Goal: Find specific fact: Find specific fact

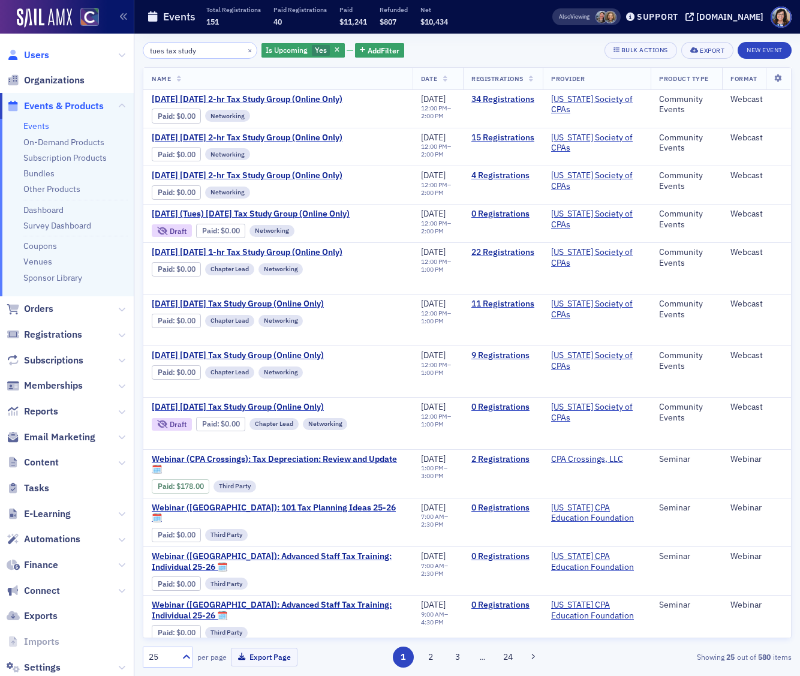
click at [37, 57] on span "Users" at bounding box center [36, 55] width 25 height 13
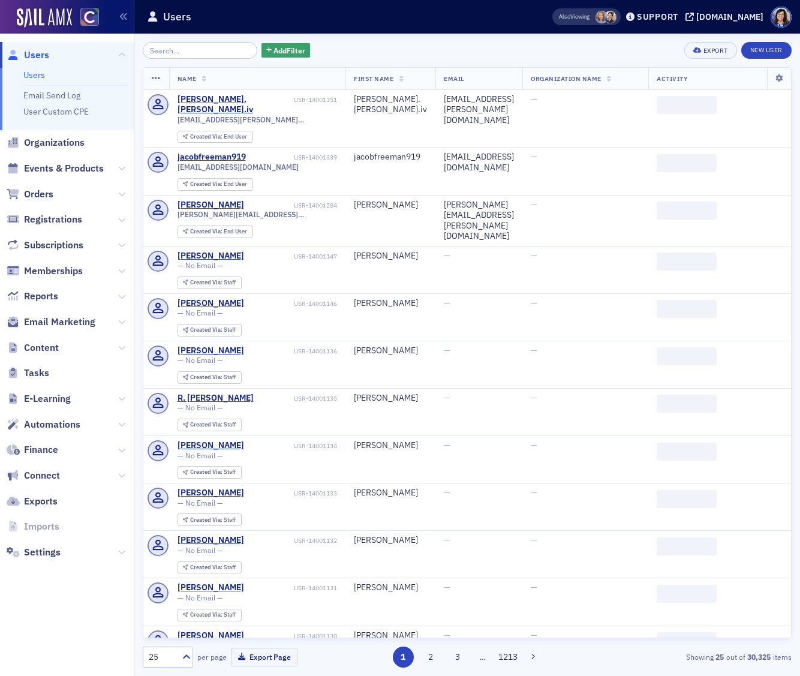
click at [184, 49] on input "search" at bounding box center [200, 50] width 115 height 17
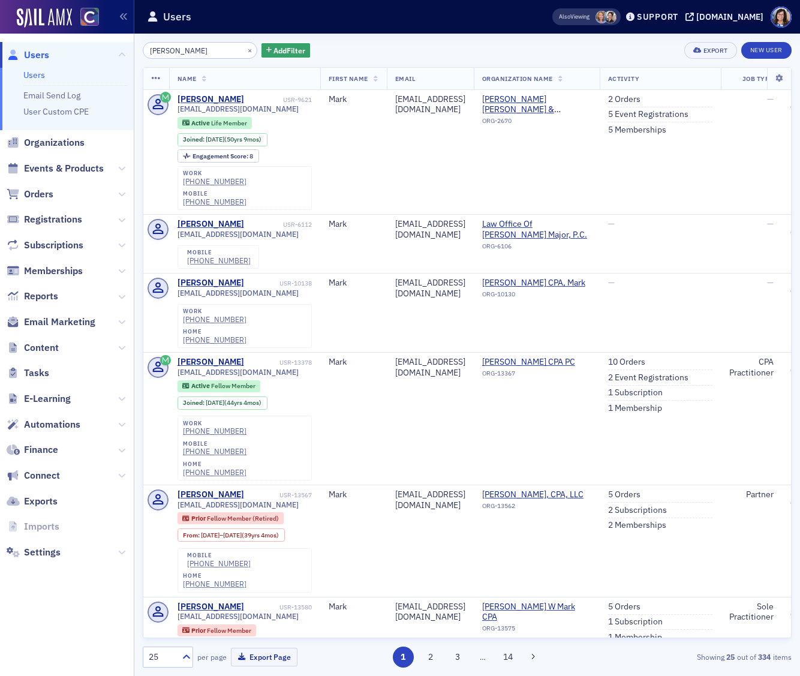
type input "mark soukup"
click at [77, 166] on span "Events & Products" at bounding box center [64, 168] width 80 height 13
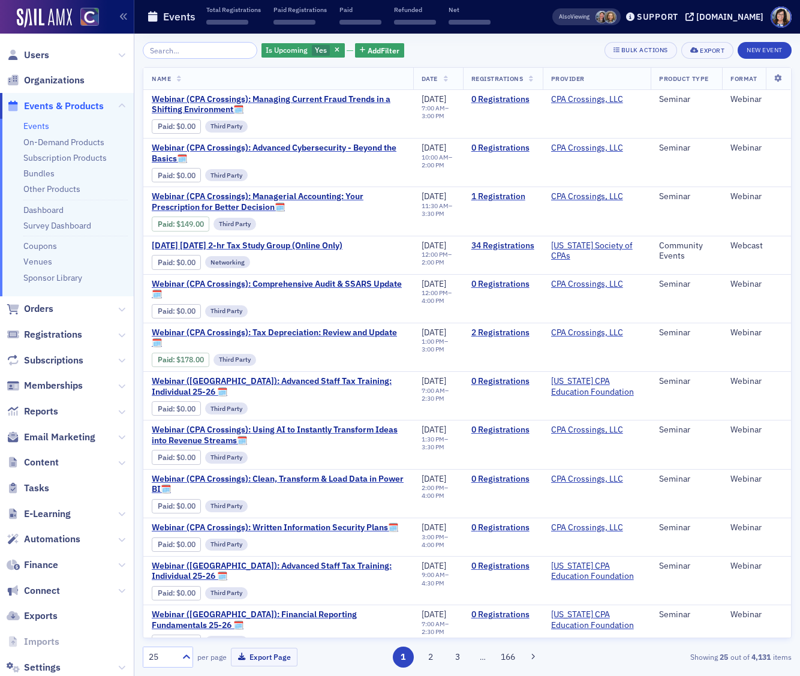
click at [191, 49] on input "search" at bounding box center [200, 50] width 115 height 17
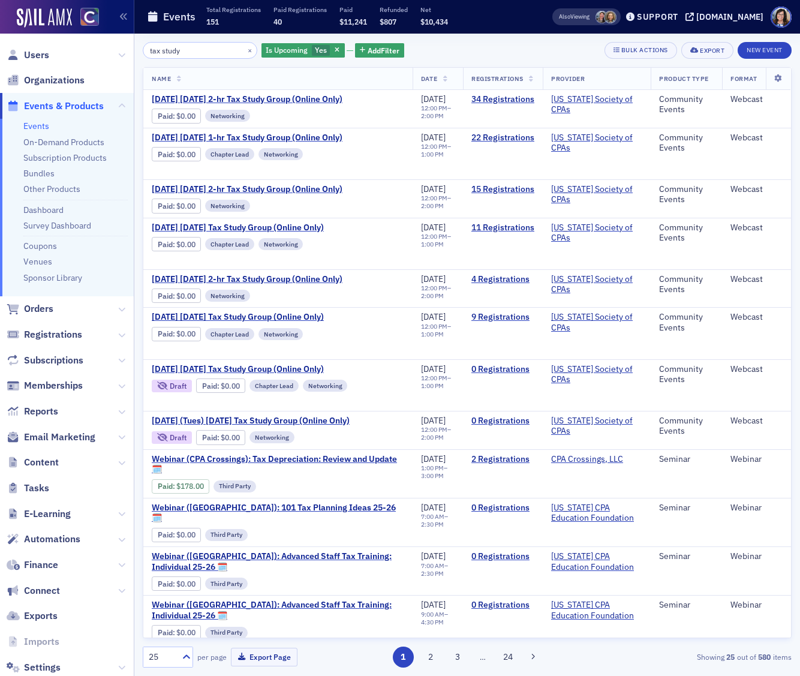
type input "tax study"
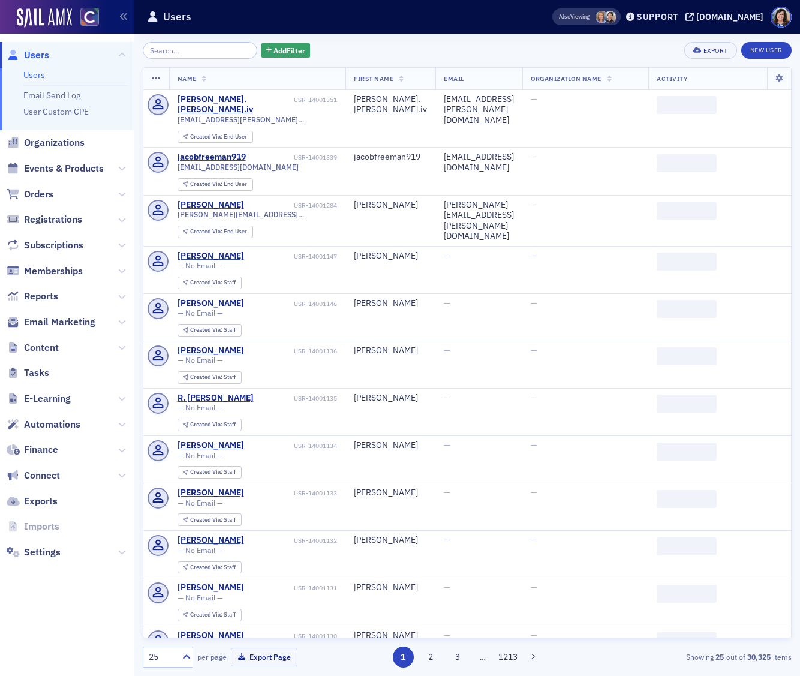
click at [161, 47] on input "search" at bounding box center [200, 50] width 115 height 17
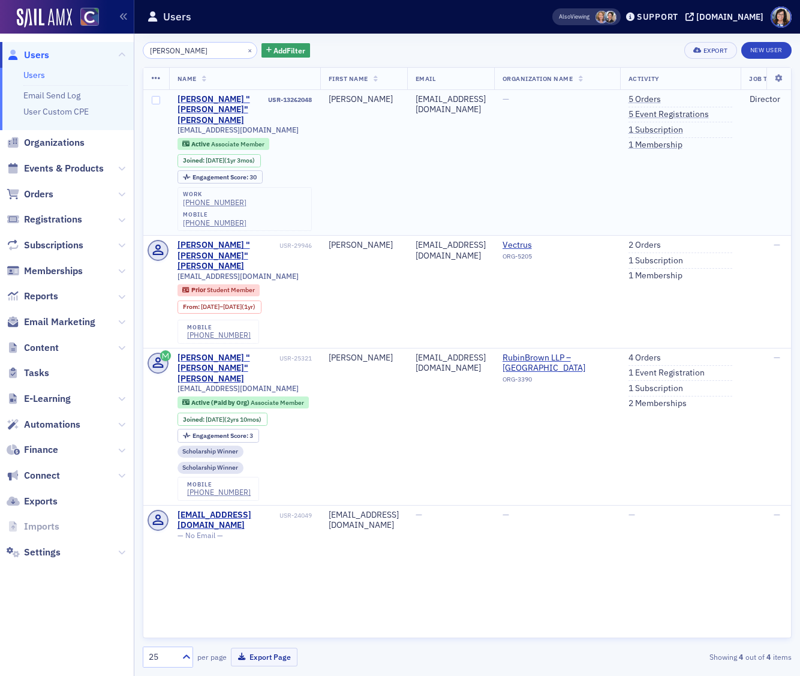
type input "mikey stoddard"
drag, startPoint x: 260, startPoint y: 121, endPoint x: 177, endPoint y: 122, distance: 83.4
click at [178, 125] on span "stodd108@gmail.com" at bounding box center [238, 129] width 121 height 9
copy span "stodd108@gmail.com"
click at [701, 114] on link "5 Event Registrations" at bounding box center [669, 114] width 80 height 11
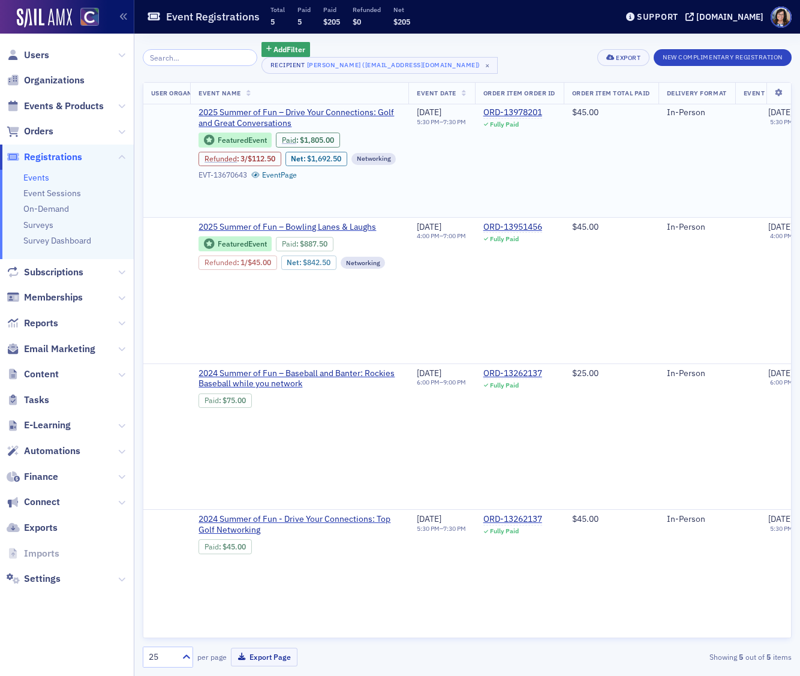
scroll to position [42, 723]
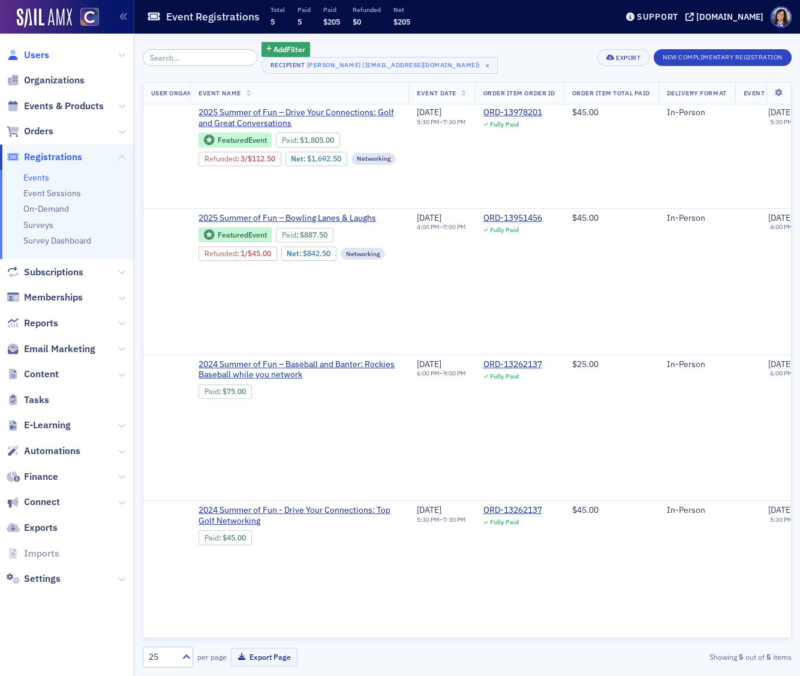
click at [38, 50] on span "Users" at bounding box center [36, 55] width 25 height 13
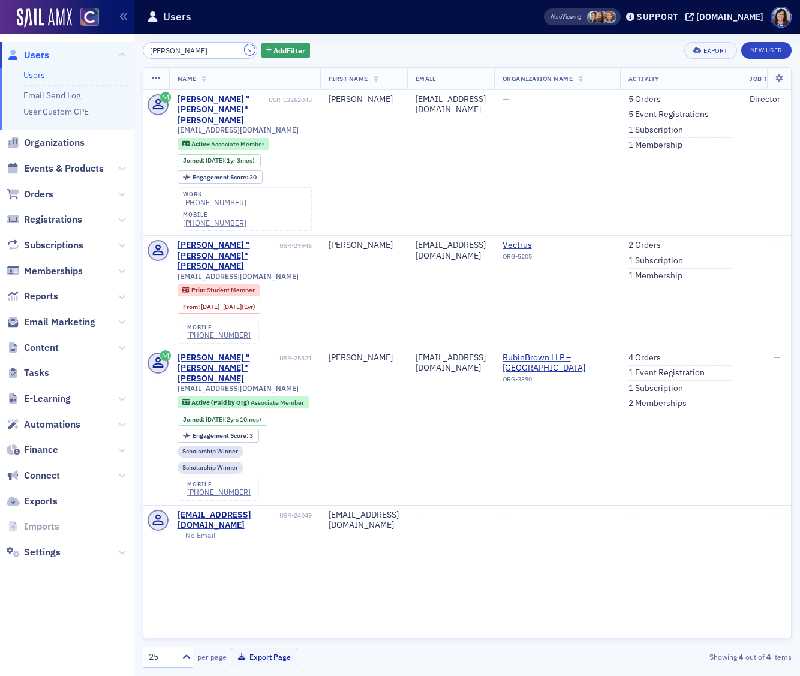
drag, startPoint x: 232, startPoint y: 49, endPoint x: 199, endPoint y: 50, distance: 33.0
click at [245, 49] on button "×" at bounding box center [250, 49] width 11 height 11
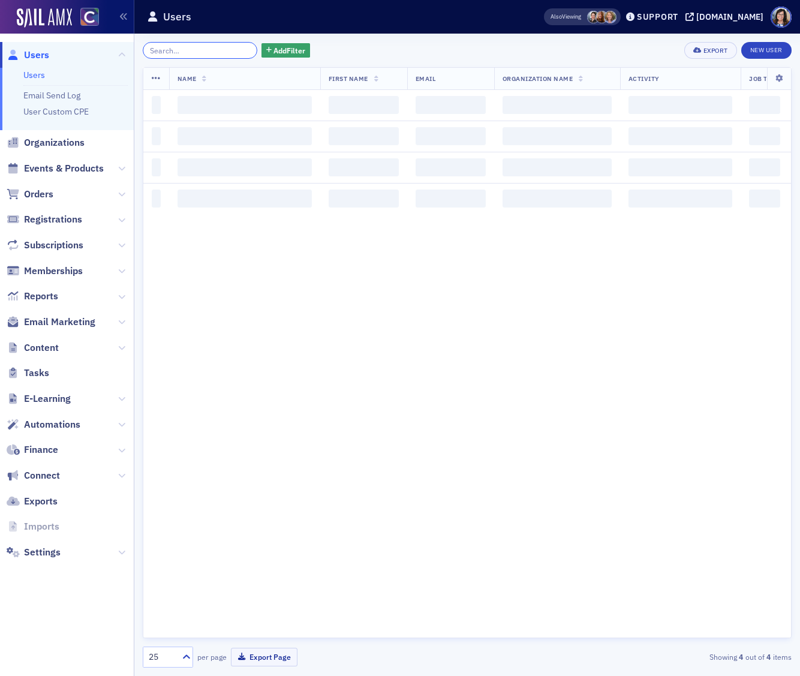
click at [199, 50] on input "search" at bounding box center [200, 50] width 115 height 17
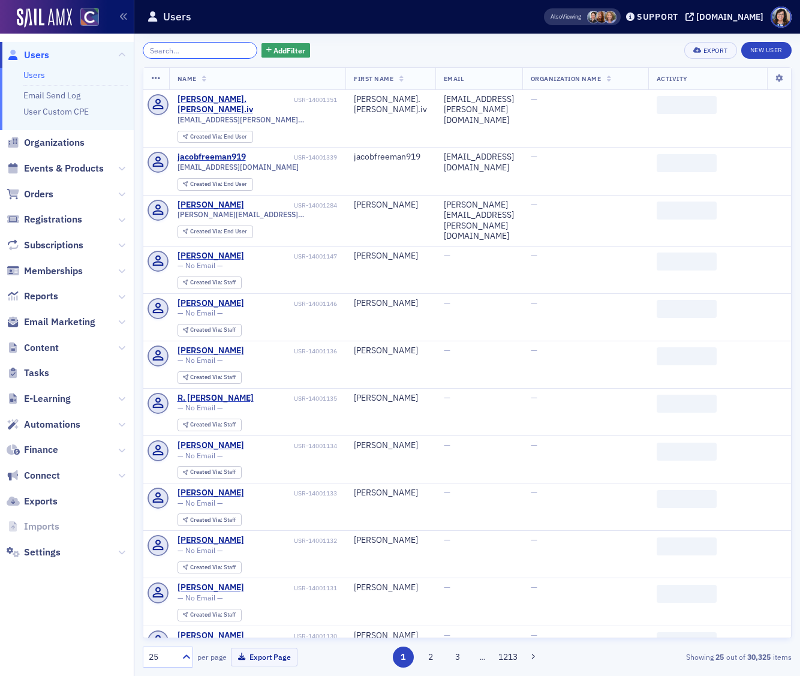
paste input "farnse4@gmail.com"
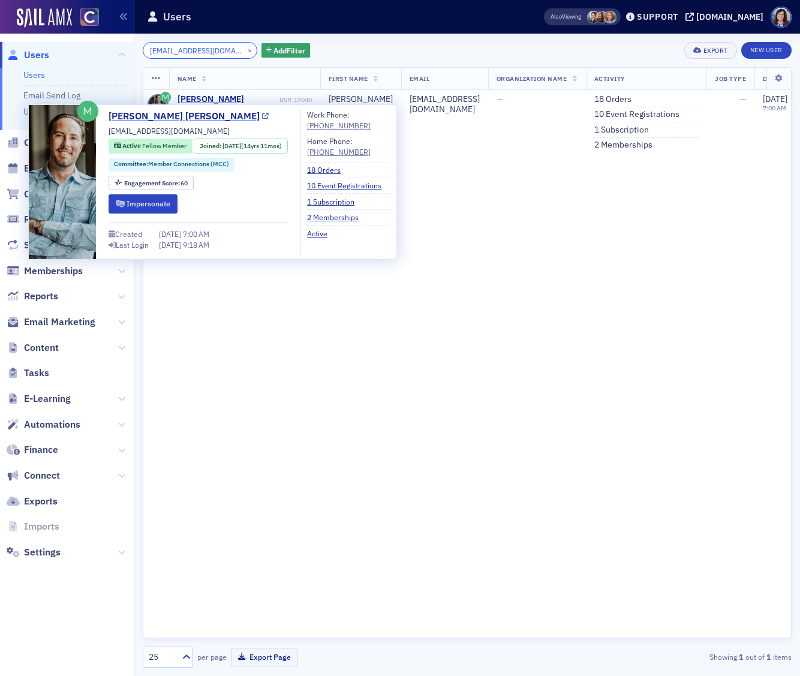
type input "farnse4@gmail.com"
click at [206, 116] on link "Stevenson Farnsworth" at bounding box center [189, 116] width 160 height 14
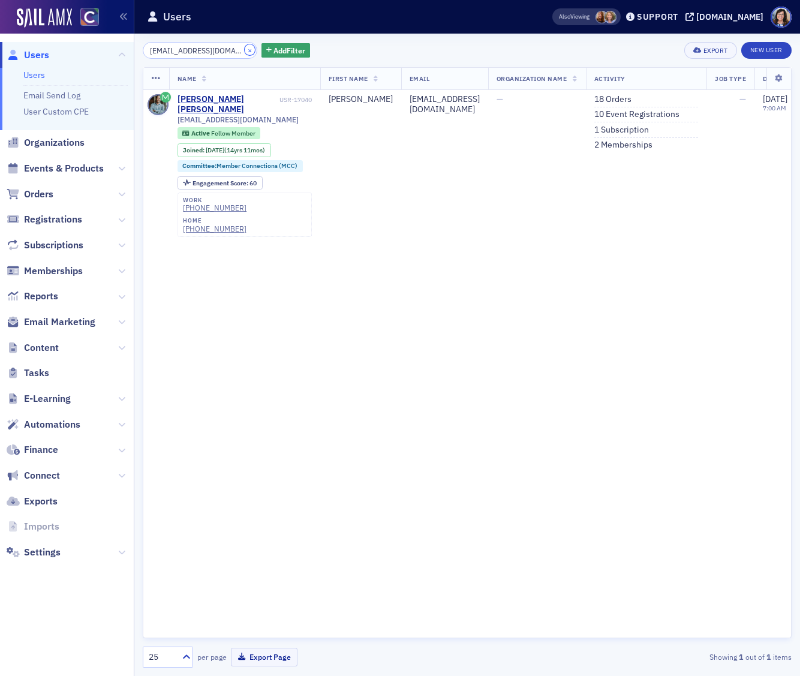
click at [245, 52] on button "×" at bounding box center [250, 49] width 11 height 11
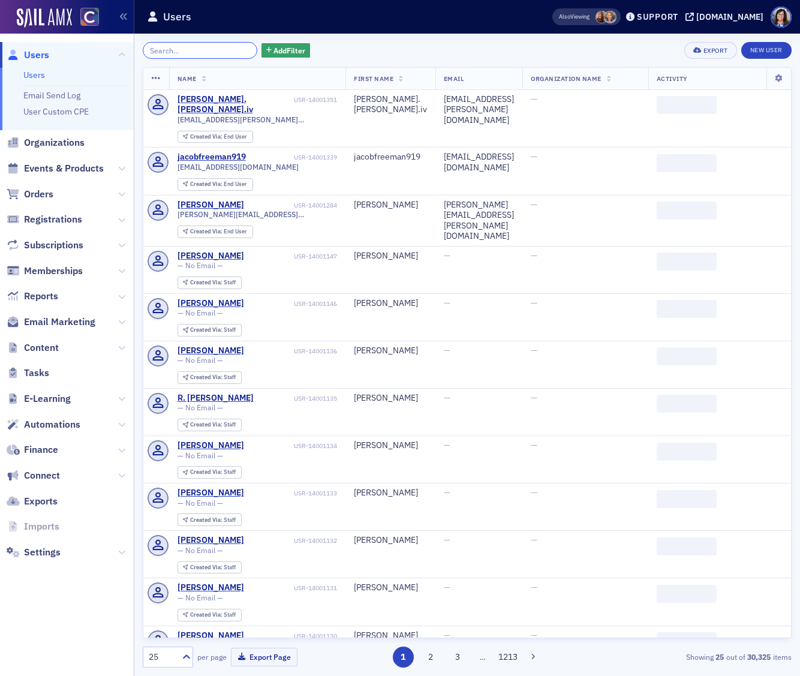
click at [205, 50] on input "search" at bounding box center [200, 50] width 115 height 17
paste input "debbie.gilmore@claconnect.com"
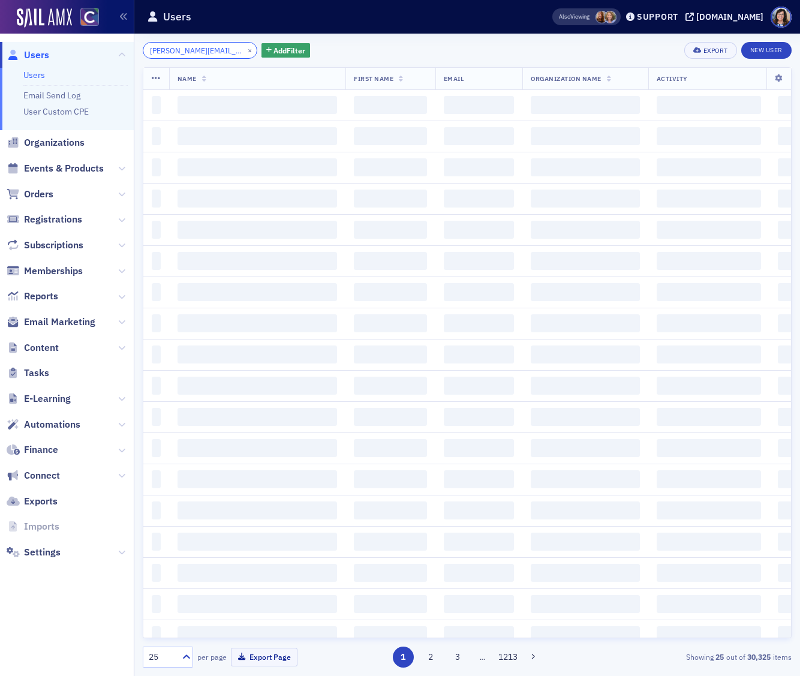
scroll to position [0, 29]
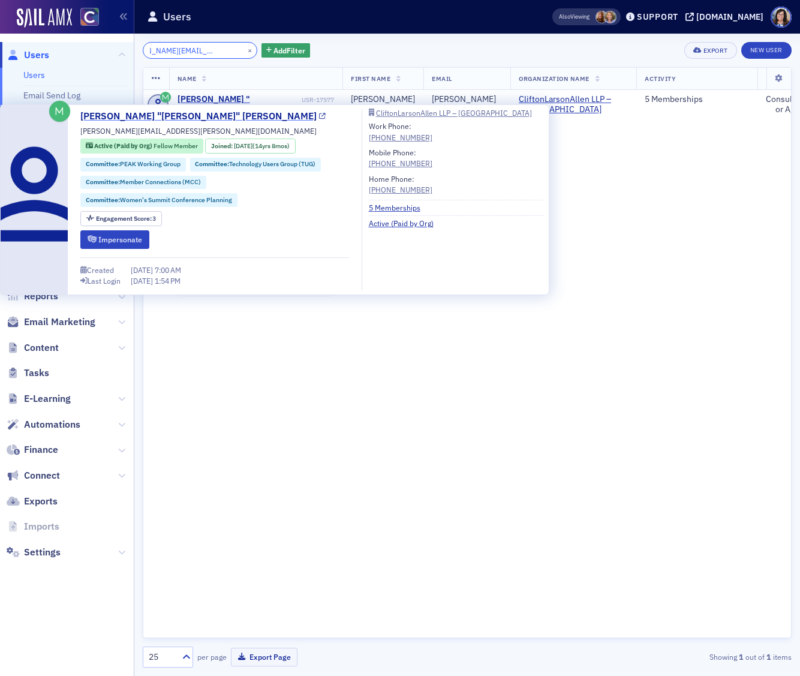
type input "debbie.gilmore@claconnect.com"
click at [319, 116] on icon at bounding box center [322, 116] width 7 height 7
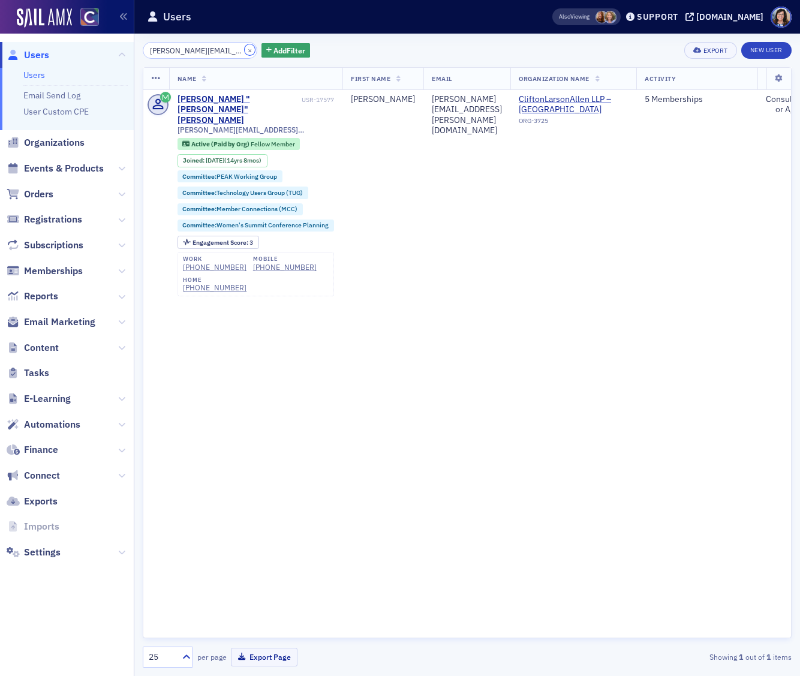
click at [245, 50] on button "×" at bounding box center [250, 49] width 11 height 11
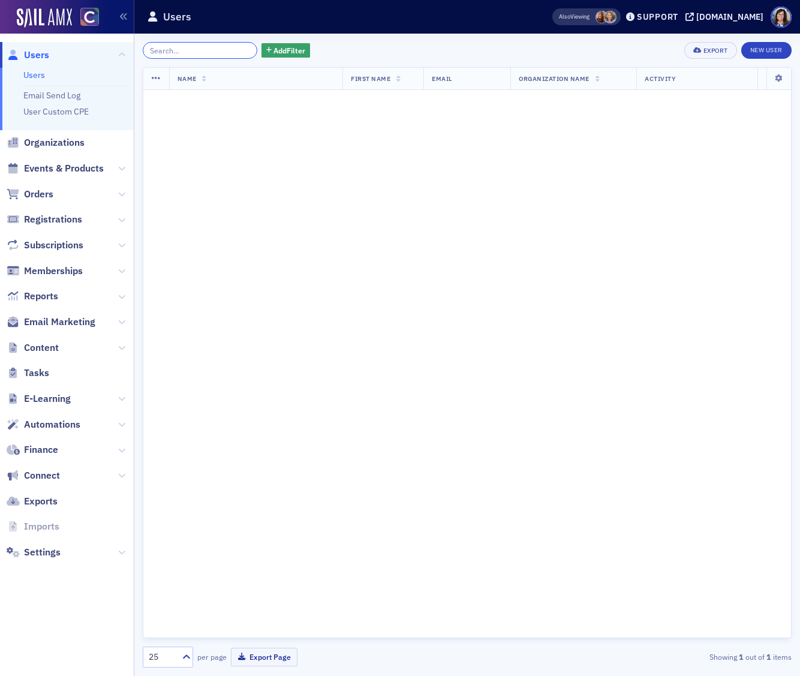
click at [206, 49] on input "search" at bounding box center [200, 50] width 115 height 17
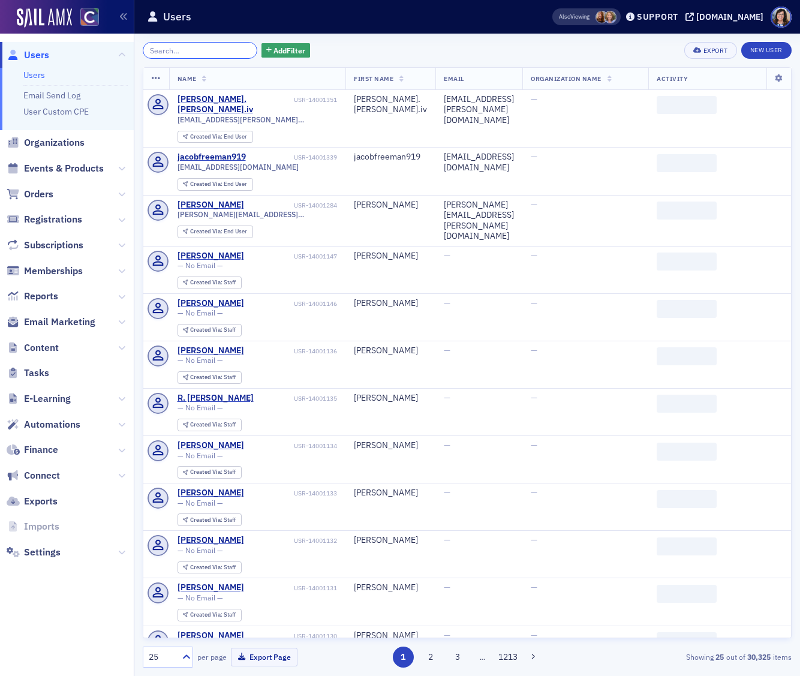
paste input "tknight@kcmdenver.cpa"
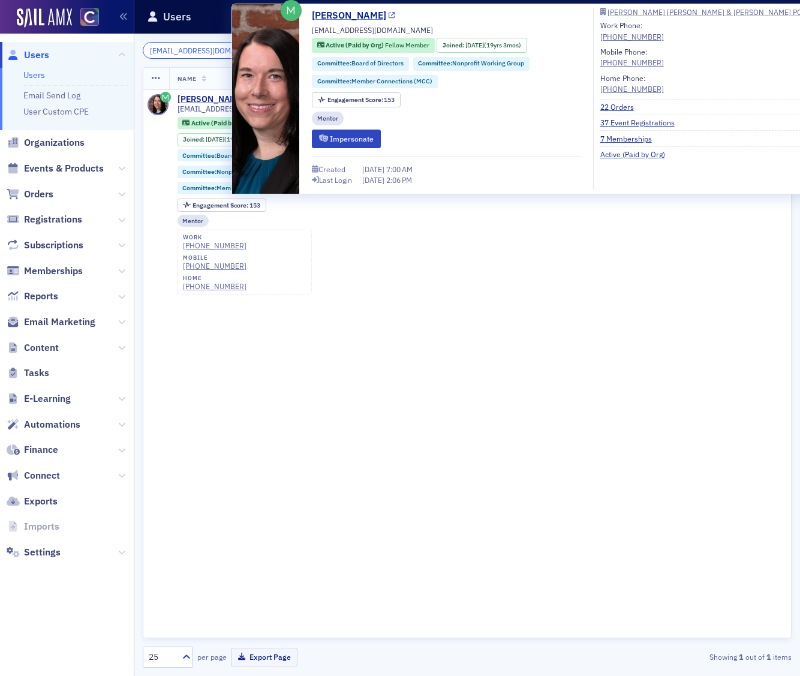
type input "tknight@kcmdenver.cpa"
click at [389, 17] on icon at bounding box center [392, 16] width 7 height 7
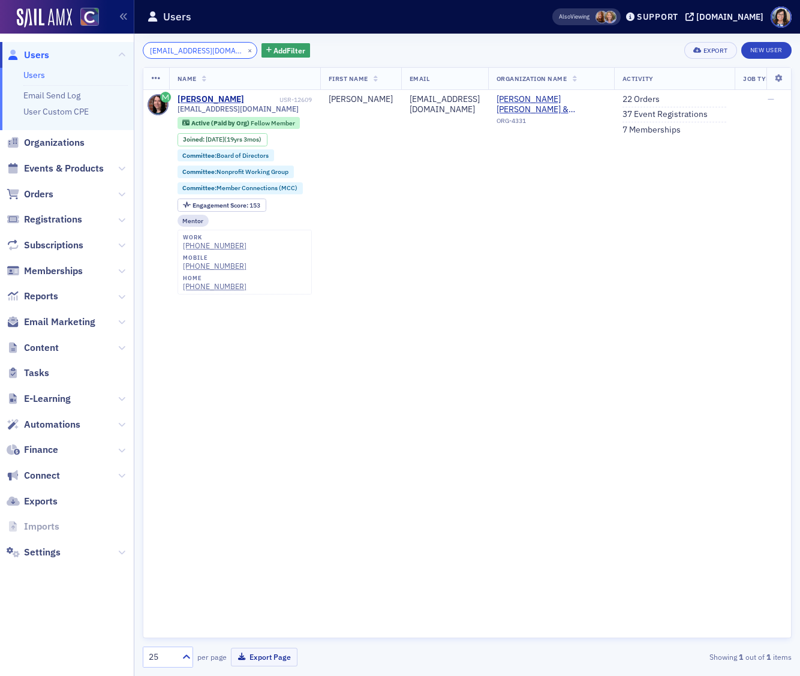
drag, startPoint x: 203, startPoint y: 47, endPoint x: 245, endPoint y: 52, distance: 41.6
click at [203, 47] on input "tknight@kcmdenver.cpa" at bounding box center [200, 50] width 115 height 17
click at [245, 50] on button "×" at bounding box center [250, 49] width 11 height 11
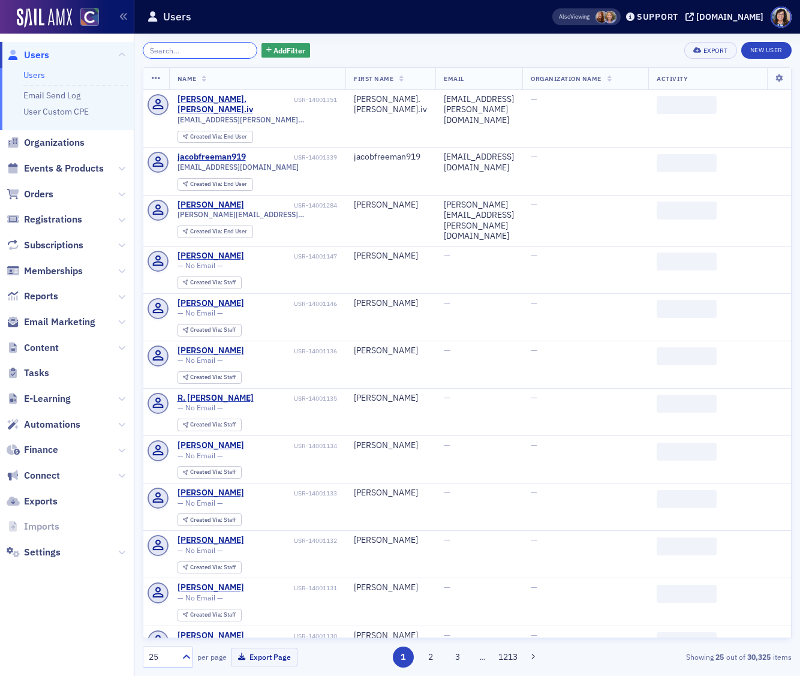
click at [220, 50] on input "search" at bounding box center [200, 50] width 115 height 17
paste input "elake@singerlewak.com"
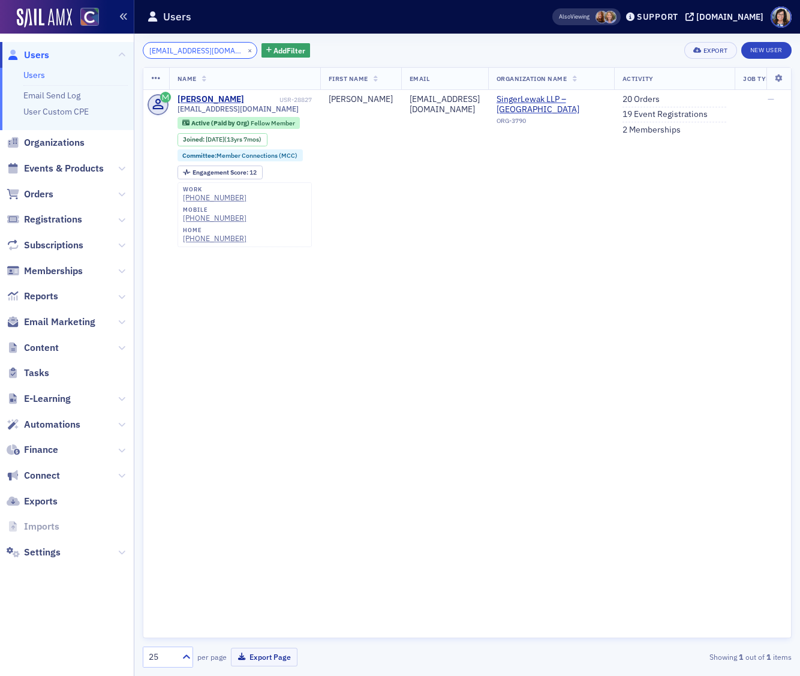
type input "elake@singerlewak.com"
click at [245, 50] on button "×" at bounding box center [250, 49] width 11 height 11
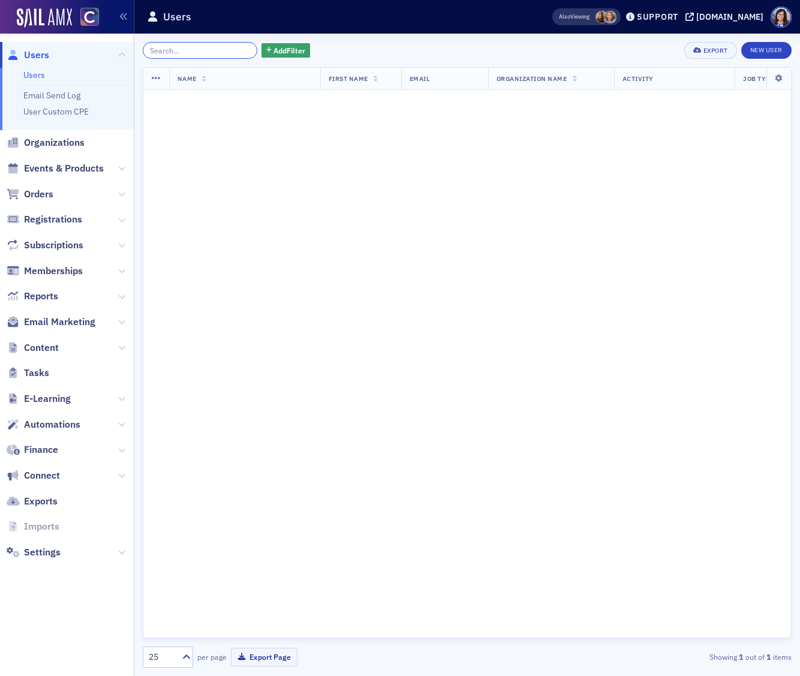
click at [212, 51] on input "search" at bounding box center [200, 50] width 115 height 17
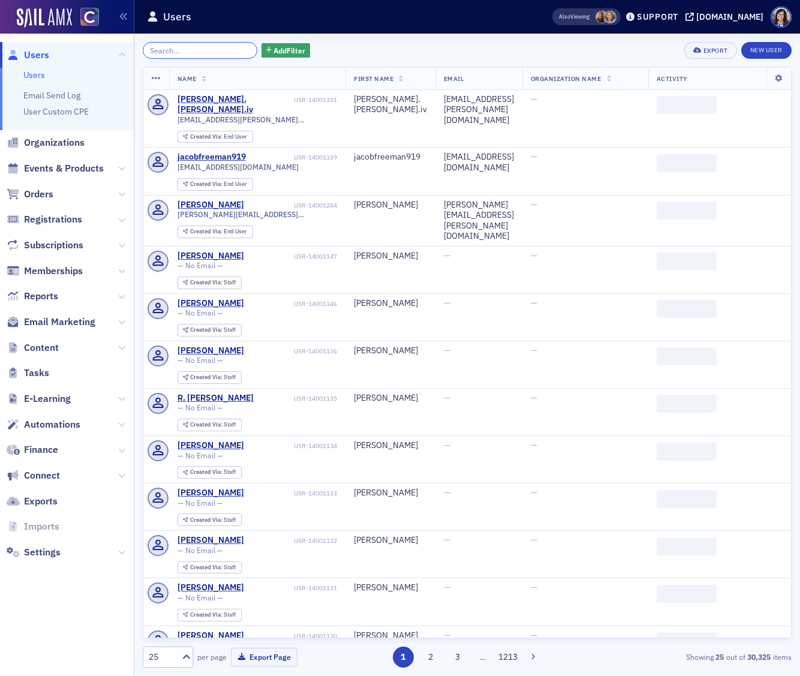
paste input "Teresa@clearpathadvisors.cpa"
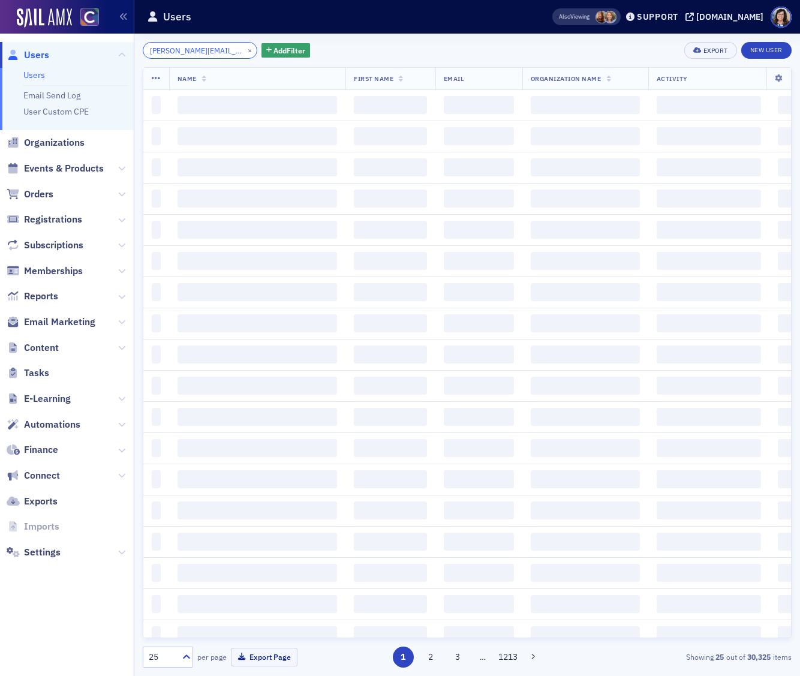
scroll to position [0, 22]
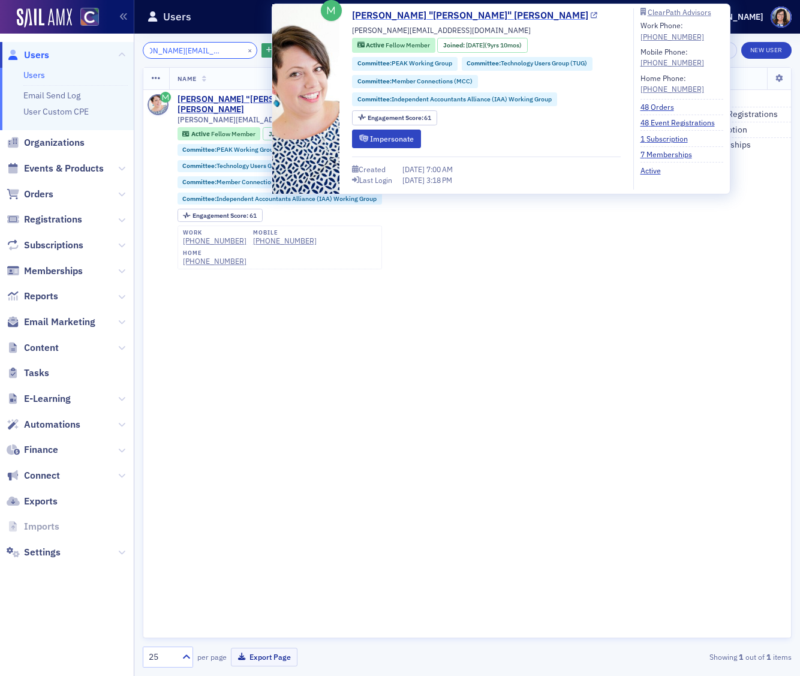
type input "Teresa@clearpathadvisors.cpa"
click at [591, 16] on icon at bounding box center [594, 16] width 7 height 7
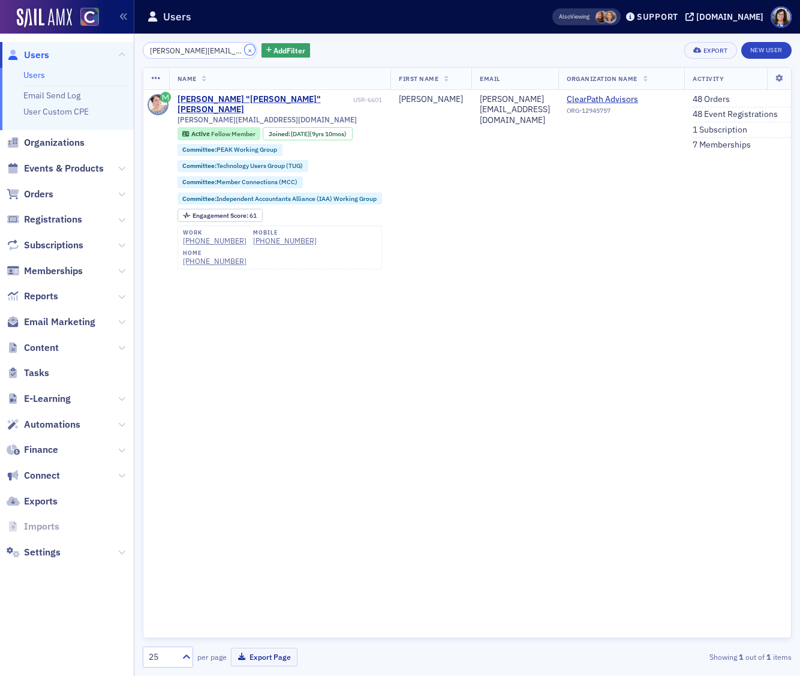
drag, startPoint x: 235, startPoint y: 48, endPoint x: 220, endPoint y: 49, distance: 15.0
click at [245, 48] on button "×" at bounding box center [250, 49] width 11 height 11
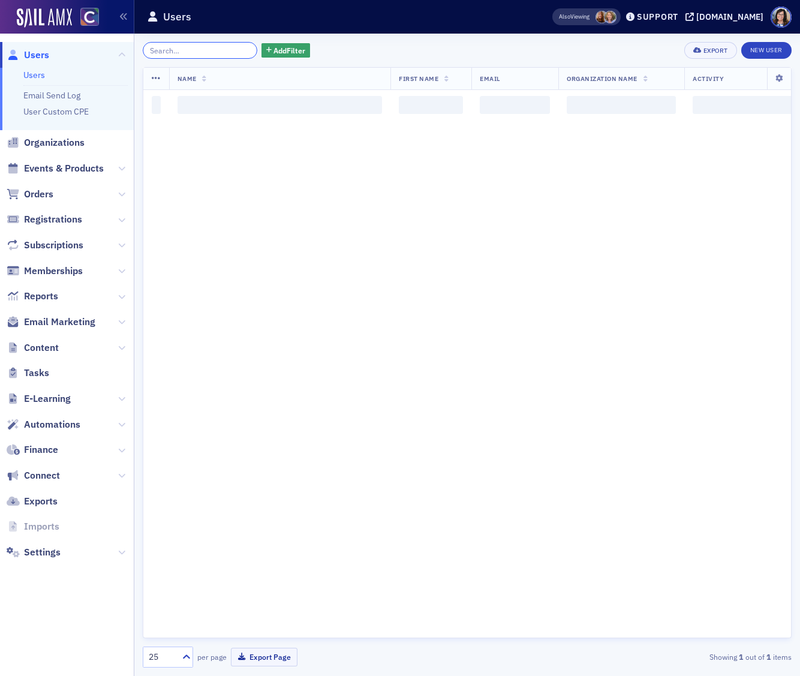
click at [215, 49] on input "search" at bounding box center [200, 50] width 115 height 17
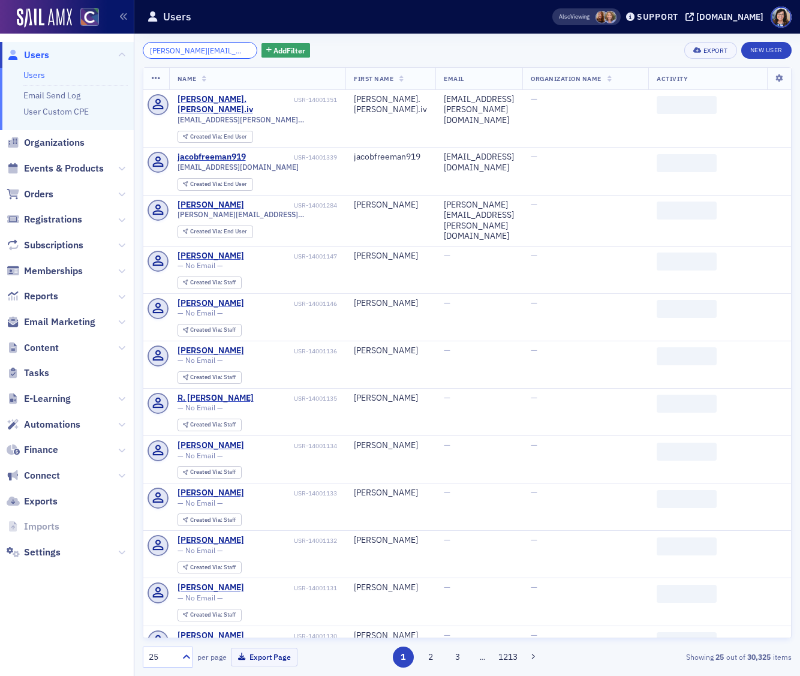
scroll to position [0, 14]
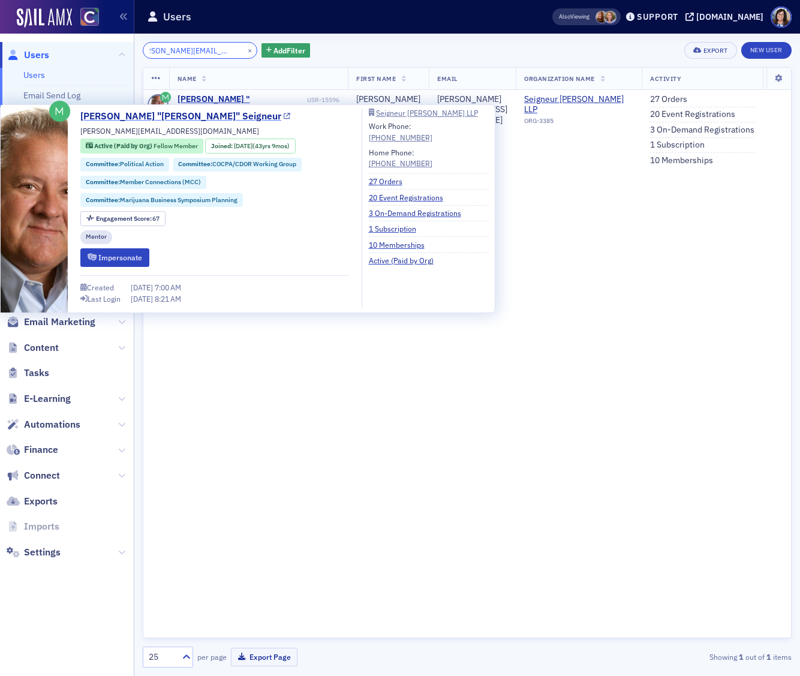
type input "ron.seigneur@cpavalue.com"
click at [284, 118] on icon at bounding box center [287, 116] width 7 height 7
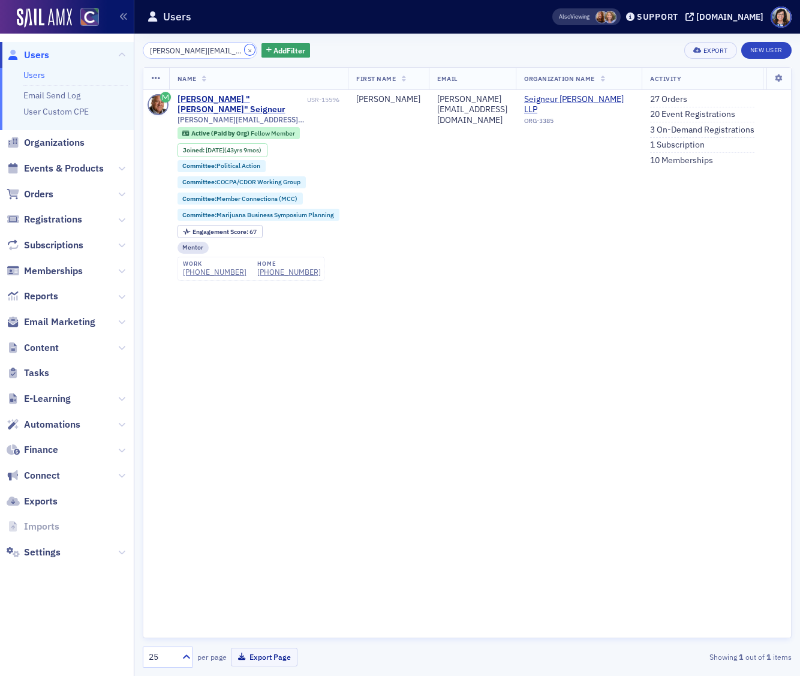
drag, startPoint x: 238, startPoint y: 52, endPoint x: 225, endPoint y: 53, distance: 12.7
click at [245, 52] on button "×" at bounding box center [250, 49] width 11 height 11
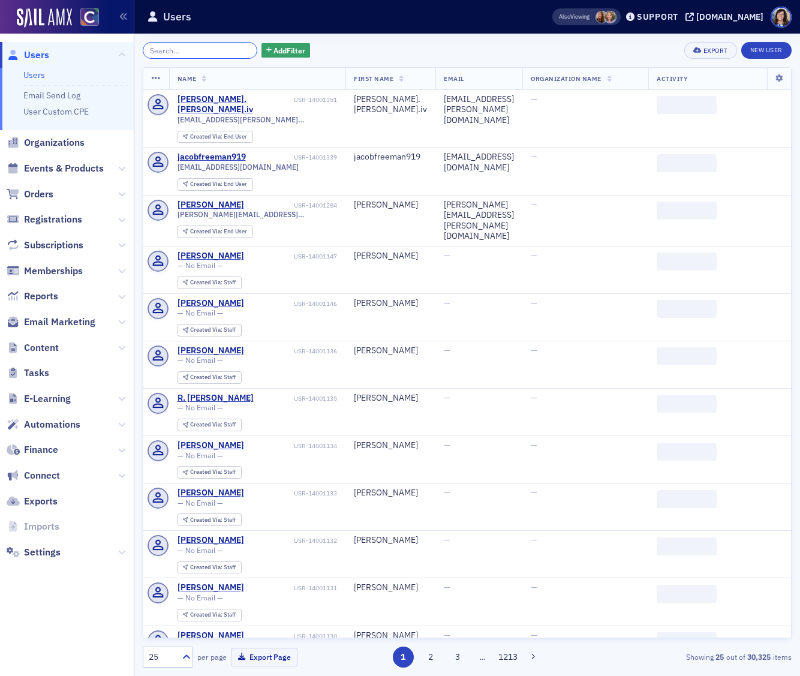
click at [217, 53] on input "search" at bounding box center [200, 50] width 115 height 17
paste input "dave.severino@trinet.com"
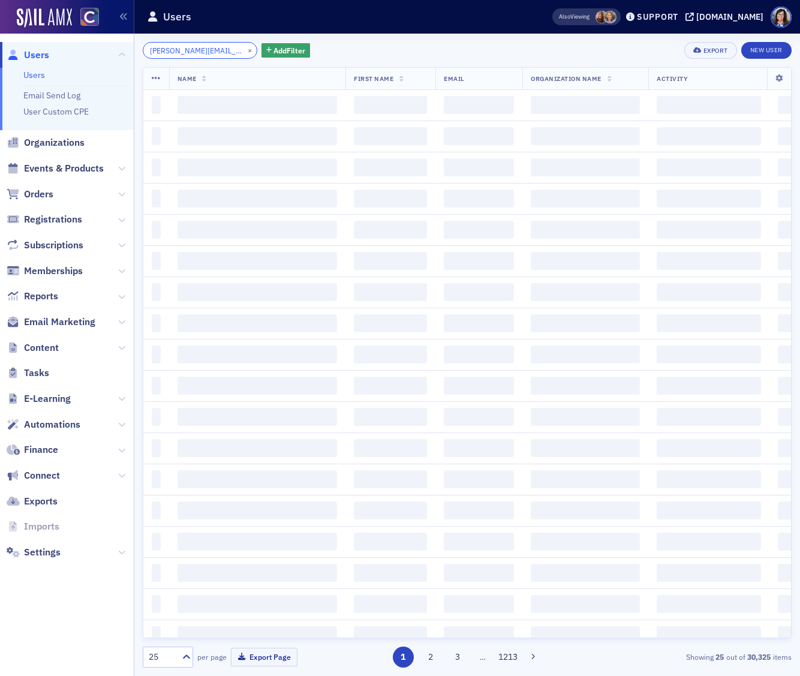
scroll to position [0, 7]
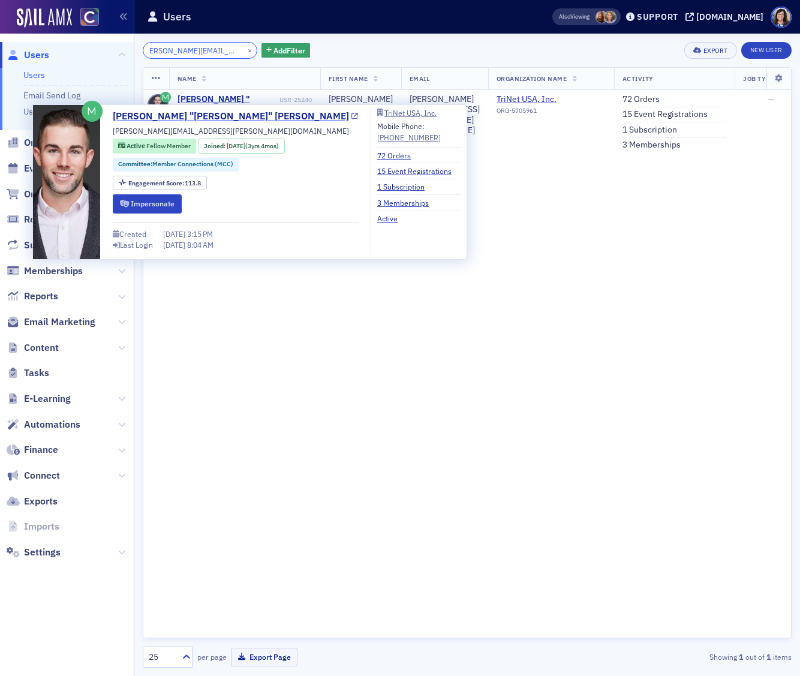
type input "dave.severino@trinet.com"
click at [352, 118] on icon at bounding box center [355, 116] width 7 height 7
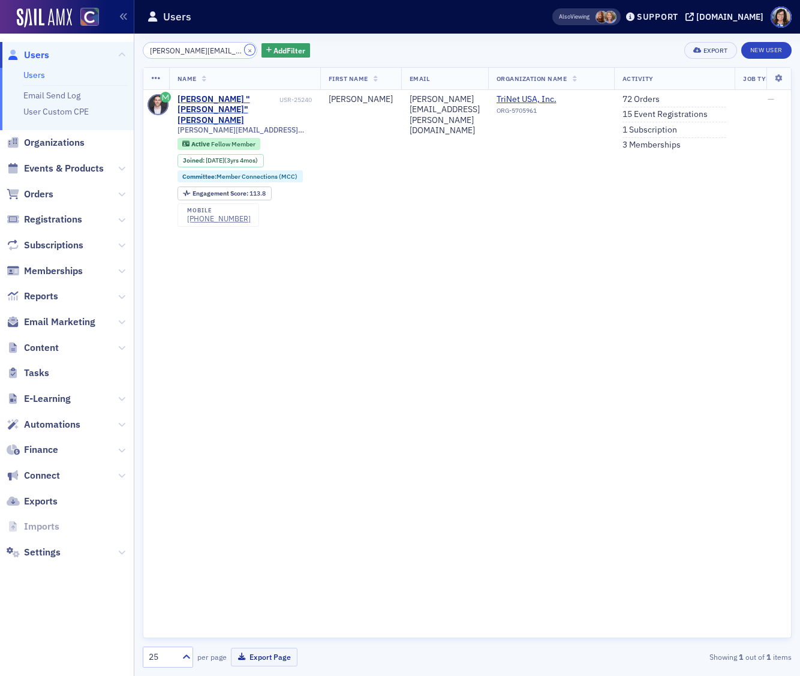
drag, startPoint x: 232, startPoint y: 49, endPoint x: 198, endPoint y: 54, distance: 34.5
click at [245, 49] on button "×" at bounding box center [250, 49] width 11 height 11
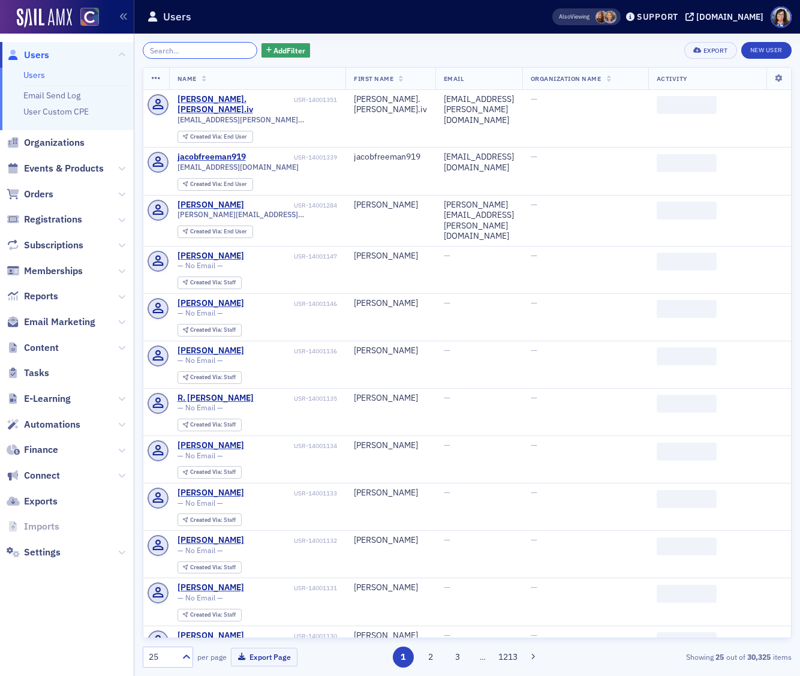
click at [197, 53] on input "search" at bounding box center [200, 50] width 115 height 17
paste input "[EMAIL_ADDRESS][DOMAIN_NAME]"
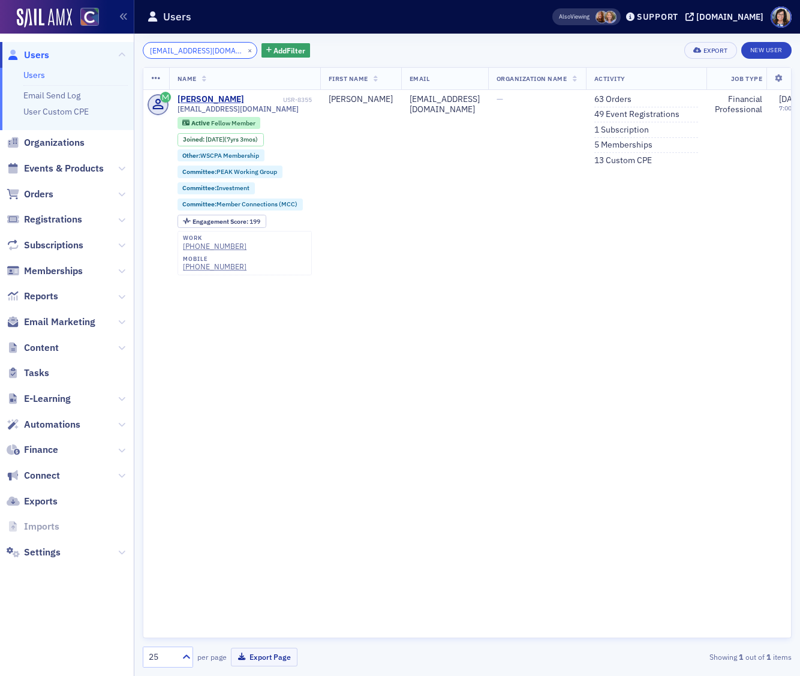
type input "[EMAIL_ADDRESS][DOMAIN_NAME]"
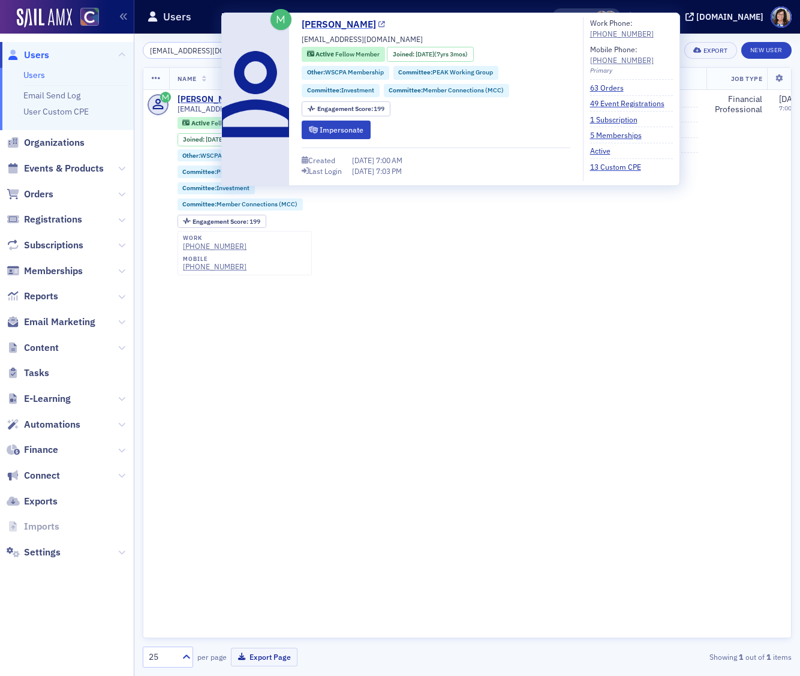
click at [378, 25] on icon at bounding box center [381, 25] width 7 height 7
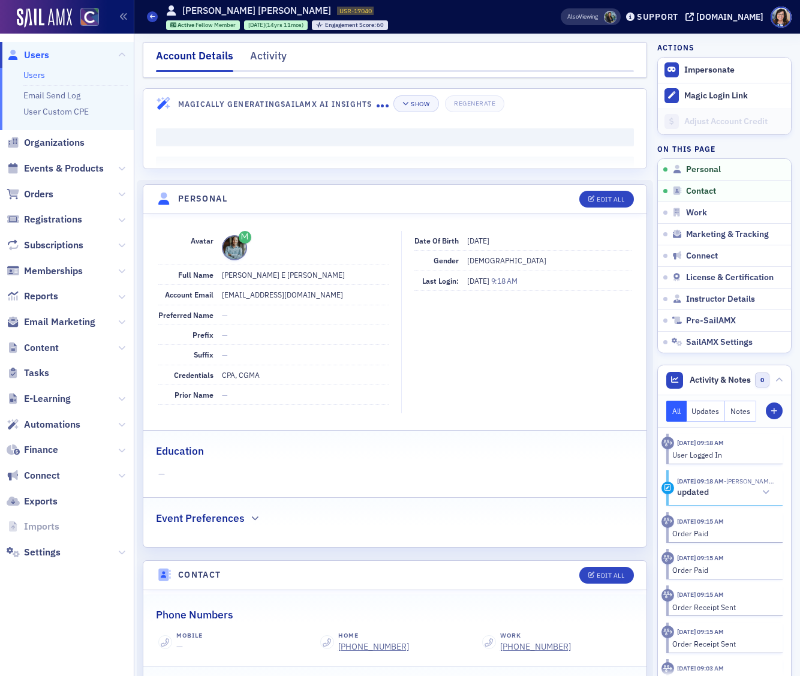
drag, startPoint x: 223, startPoint y: 375, endPoint x: 259, endPoint y: 374, distance: 36.6
click at [259, 374] on dd "CPA, CGMA" at bounding box center [305, 374] width 167 height 19
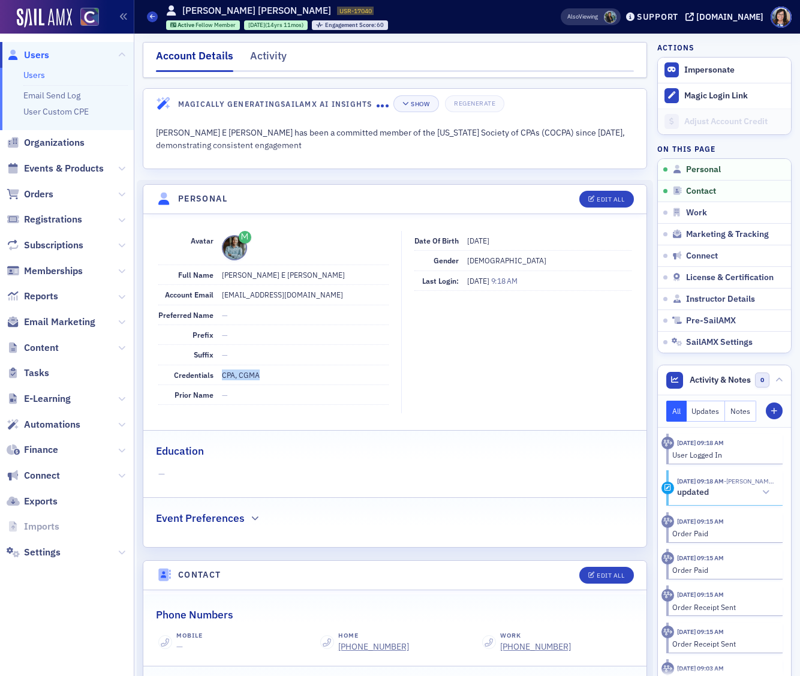
drag, startPoint x: 264, startPoint y: 374, endPoint x: 221, endPoint y: 377, distance: 43.3
click at [222, 377] on dd "CPA, CGMA" at bounding box center [305, 374] width 167 height 19
copy dd "CPA, CGMA"
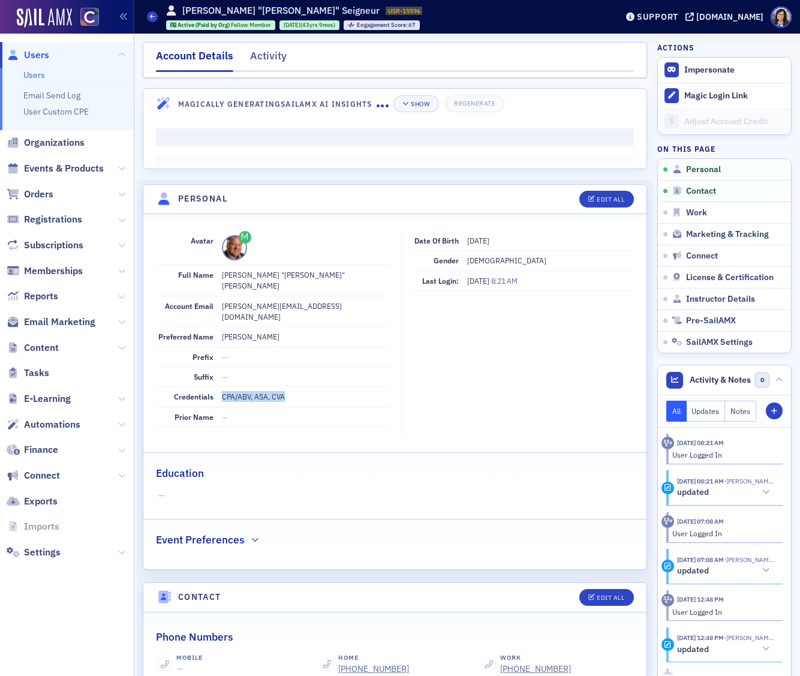
drag, startPoint x: 225, startPoint y: 377, endPoint x: 290, endPoint y: 375, distance: 64.8
click at [290, 387] on dd "CPA/ABV, ASA, CVA" at bounding box center [305, 396] width 167 height 19
copy dd "CPA/ABV, ASA, CVA"
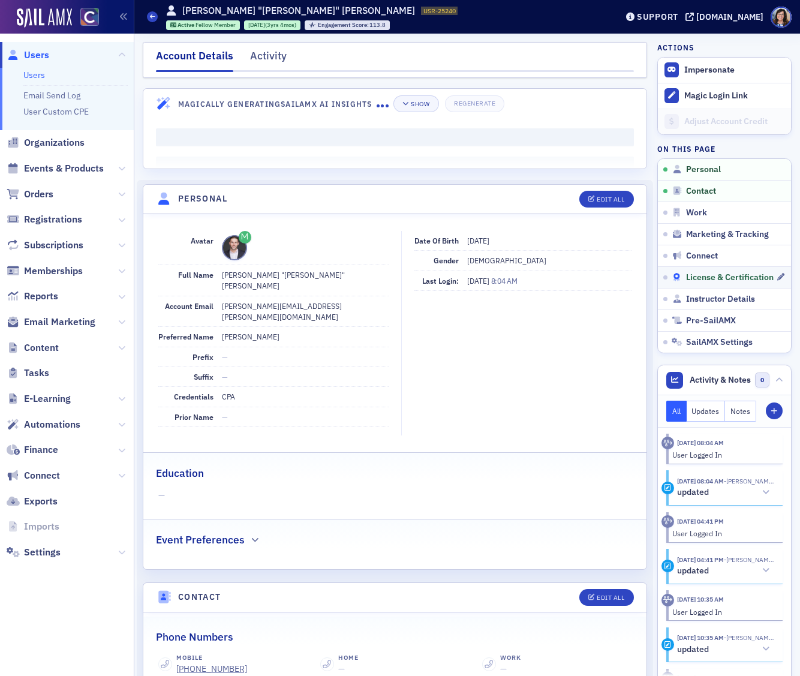
click at [702, 277] on span "License & Certification" at bounding box center [730, 277] width 88 height 11
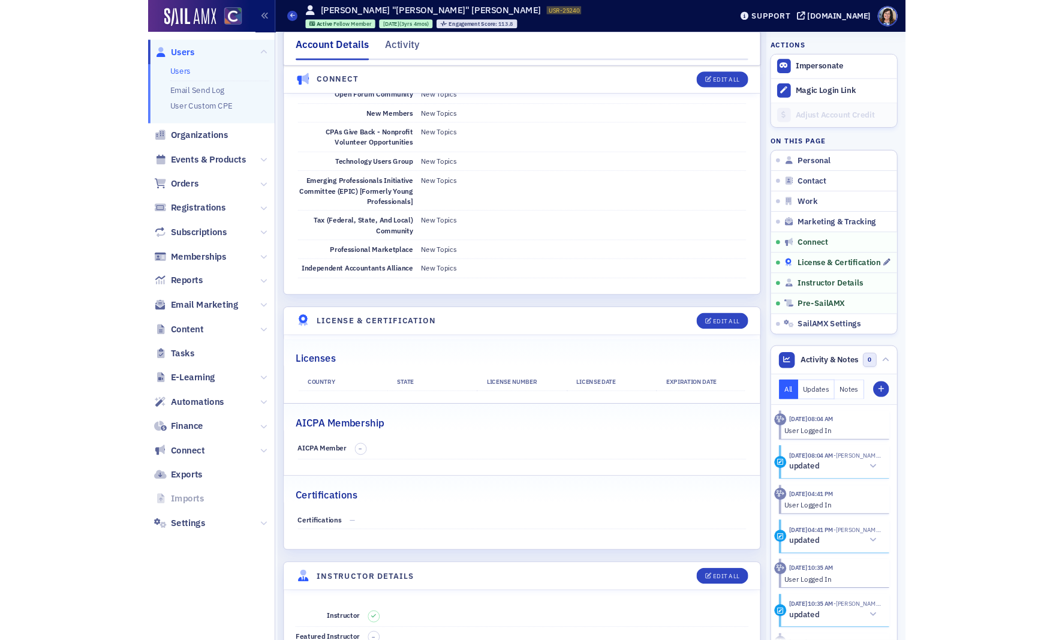
scroll to position [2160, 0]
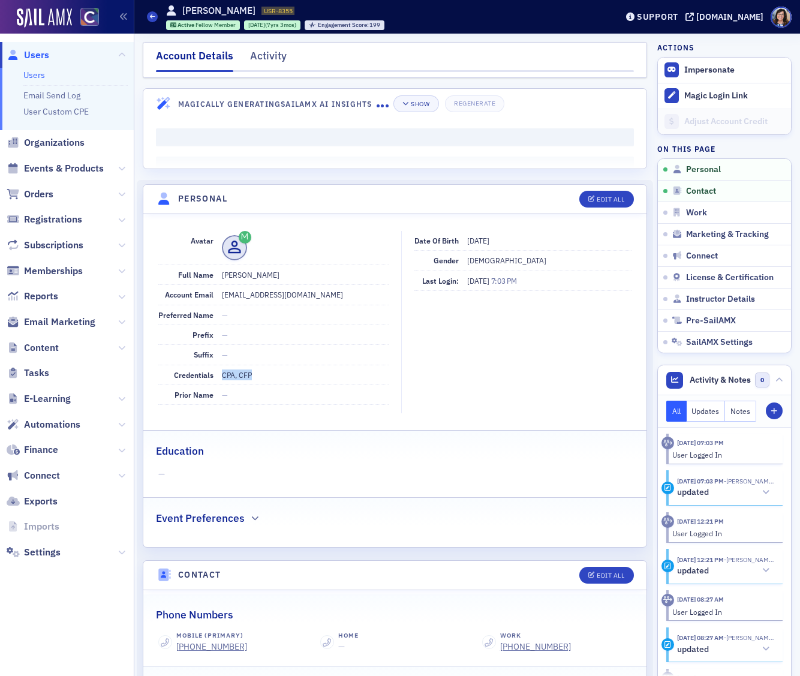
drag, startPoint x: 222, startPoint y: 375, endPoint x: 247, endPoint y: 375, distance: 25.2
click at [251, 375] on dd "CPA, CFP" at bounding box center [305, 374] width 167 height 19
copy dd "CPA, CFP"
